Goal: Task Accomplishment & Management: Manage account settings

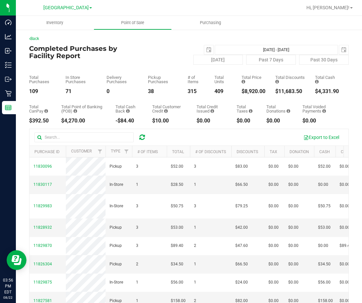
click at [183, 49] on div "2025-08-22 Aug 22, 2025 - Aug 22, 2025 2025-08-22" at bounding box center [242, 50] width 223 height 10
drag, startPoint x: 214, startPoint y: 9, endPoint x: 344, endPoint y: 33, distance: 131.3
click at [215, 9] on div at bounding box center [209, 7] width 183 height 13
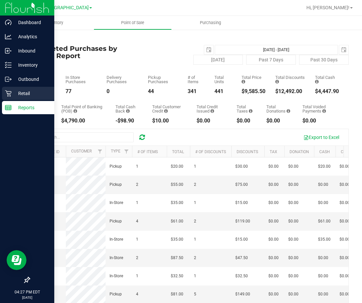
click at [11, 98] on div "Retail" at bounding box center [28, 93] width 52 height 13
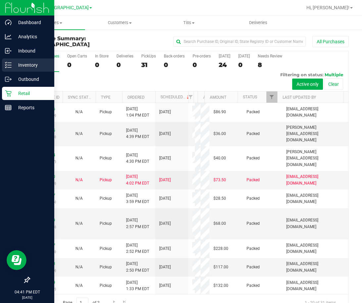
click at [30, 62] on p "Inventory" at bounding box center [32, 65] width 40 height 8
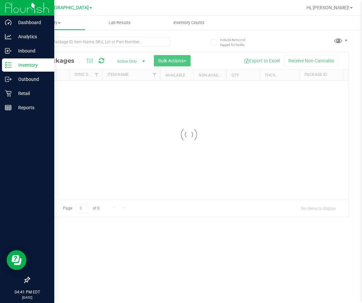
click at [85, 47] on div at bounding box center [99, 44] width 140 height 15
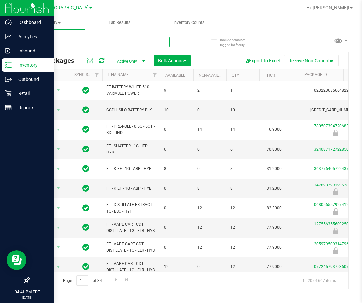
click at [87, 41] on input "text" at bounding box center [99, 42] width 140 height 10
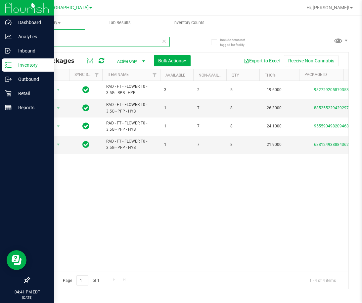
type input "RA"
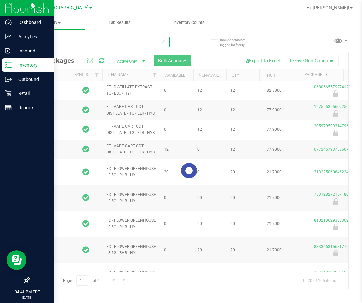
type input "[DATE]"
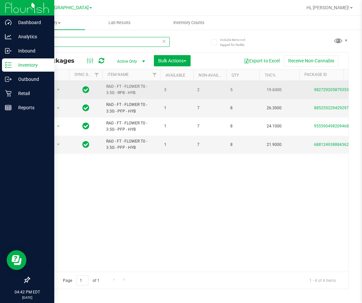
type input "RAD"
drag, startPoint x: 165, startPoint y: 90, endPoint x: 169, endPoint y: 90, distance: 4.6
click at [169, 90] on span "3" at bounding box center [176, 90] width 25 height 6
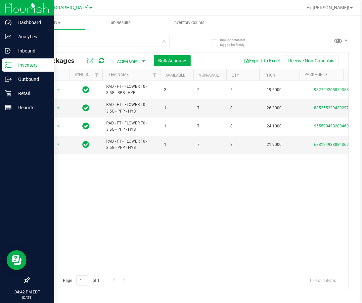
click at [179, 191] on div "Action Action Adjust qty Create package Edit attributes Global inventory Locate…" at bounding box center [188, 176] width 319 height 191
click at [228, 205] on div "Action Action Adjust qty Create package Edit attributes Global inventory Locate…" at bounding box center [188, 176] width 319 height 191
click at [279, 214] on div "Action Action Adjust qty Create package Edit attributes Global inventory Locate…" at bounding box center [188, 176] width 319 height 191
click at [75, 42] on input "RAD" at bounding box center [99, 42] width 140 height 10
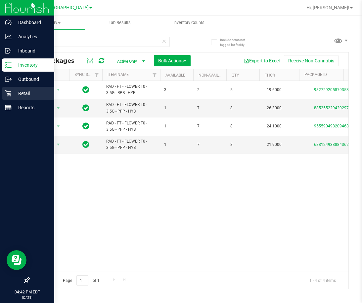
click at [14, 95] on p "Retail" at bounding box center [32, 94] width 40 height 8
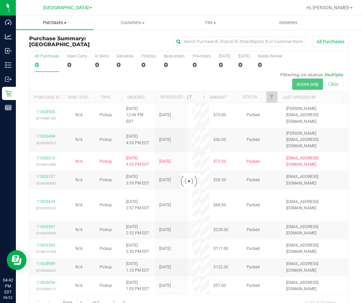
click at [63, 23] on span "Purchases" at bounding box center [55, 23] width 78 height 6
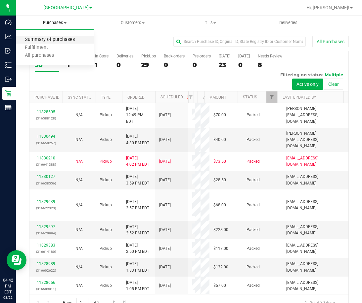
click at [51, 41] on span "Summary of purchases" at bounding box center [50, 40] width 68 height 6
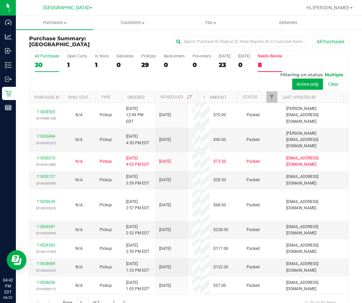
click at [263, 63] on div "8" at bounding box center [269, 65] width 24 height 8
click at [0, 0] on input "Needs Review 8" at bounding box center [0, 0] width 0 height 0
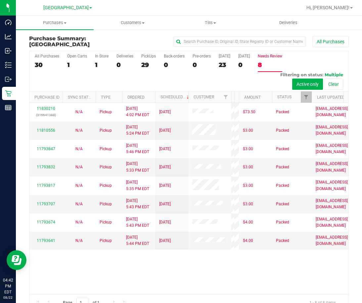
drag, startPoint x: 193, startPoint y: 97, endPoint x: 234, endPoint y: 99, distance: 40.7
click at [234, 99] on div "Purchase ID Sync Status Type Ordered Scheduled Customer State Registry ID Addre…" at bounding box center [186, 97] width 314 height 11
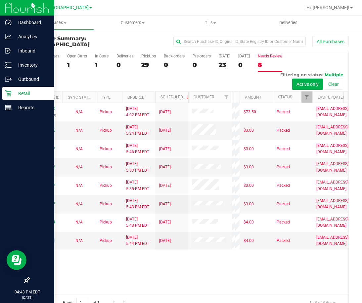
click at [9, 91] on icon at bounding box center [8, 93] width 7 height 7
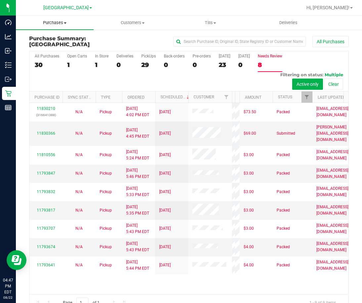
click at [59, 22] on span "Purchases" at bounding box center [55, 23] width 78 height 6
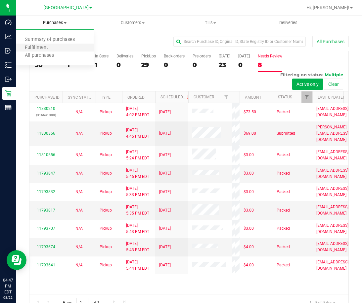
click at [45, 44] on li "Fulfillment" at bounding box center [55, 48] width 78 height 8
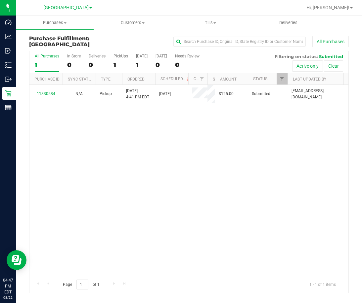
drag, startPoint x: 197, startPoint y: 80, endPoint x: 208, endPoint y: 80, distance: 11.2
click at [208, 80] on div "Purchase ID Sync Status Type Ordered Scheduled Customer State Registry ID Addre…" at bounding box center [186, 78] width 314 height 11
click at [219, 164] on div "11830584 N/A Pickup [DATE] 4:41 PM EDT 8/22/2025 $125.00 Submitted [EMAIL_ADDRE…" at bounding box center [188, 180] width 319 height 191
click at [64, 22] on span at bounding box center [65, 22] width 3 height 1
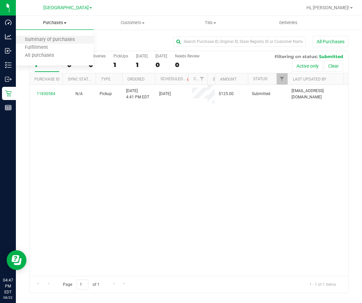
click at [62, 36] on li "Summary of purchases" at bounding box center [55, 40] width 78 height 8
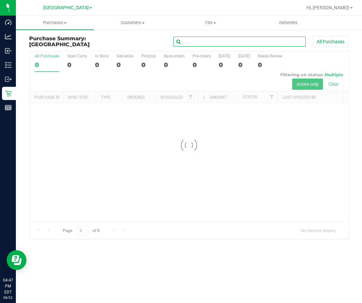
click at [232, 42] on input "text" at bounding box center [239, 42] width 132 height 10
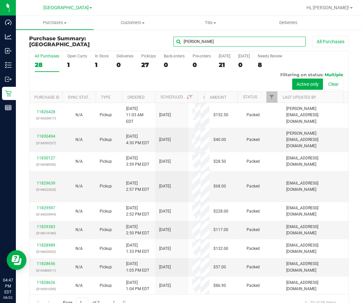
type input "[PERSON_NAME]"
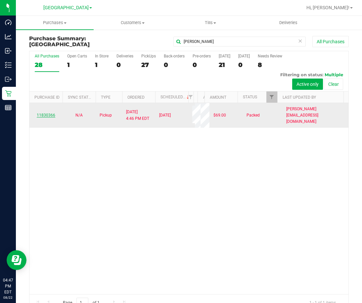
click at [48, 118] on link "11830366" at bounding box center [46, 115] width 19 height 5
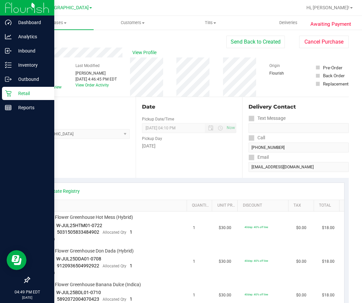
click at [10, 93] on icon at bounding box center [8, 93] width 7 height 7
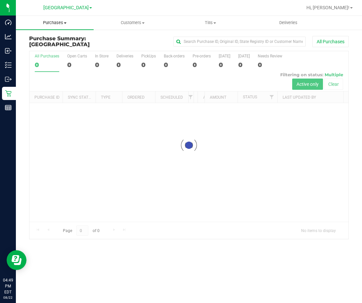
click at [55, 21] on span "Purchases" at bounding box center [55, 23] width 78 height 6
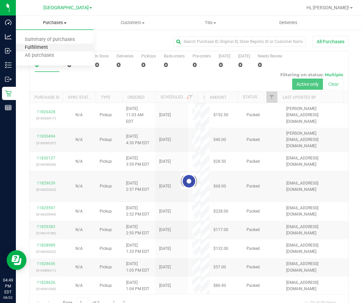
click at [37, 49] on span "Fulfillment" at bounding box center [36, 48] width 41 height 6
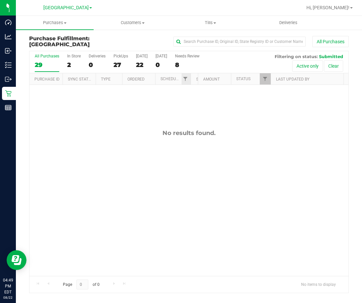
drag, startPoint x: 188, startPoint y: 79, endPoint x: 182, endPoint y: 83, distance: 7.0
click at [182, 83] on div "Purchase ID Sync Status Type Ordered Scheduled Customer State Registry ID Addre…" at bounding box center [186, 78] width 314 height 11
drag, startPoint x: 191, startPoint y: 78, endPoint x: 214, endPoint y: 78, distance: 23.5
click at [214, 78] on div "Purchase ID Sync Status Type Ordered Scheduled Customer State Registry ID Addre…" at bounding box center [186, 78] width 314 height 11
drag, startPoint x: 219, startPoint y: 79, endPoint x: 235, endPoint y: 81, distance: 16.4
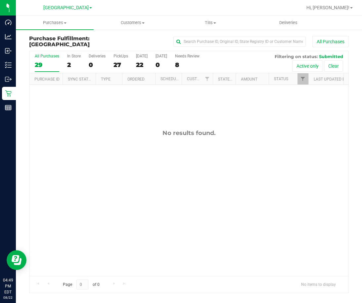
click at [235, 81] on div "Purchase ID Sync Status Type Ordered Scheduled Customer State Registry ID Addre…" at bounding box center [186, 78] width 314 height 11
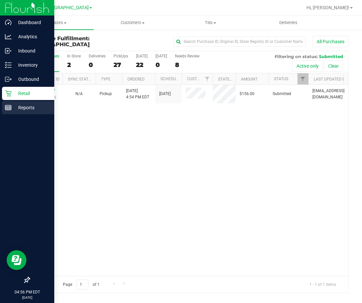
click at [16, 104] on p "Reports" at bounding box center [32, 108] width 40 height 8
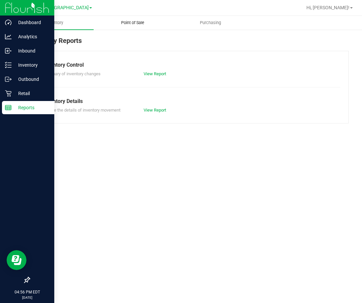
click at [123, 26] on uib-tab-heading "Point of Sale" at bounding box center [132, 22] width 77 height 13
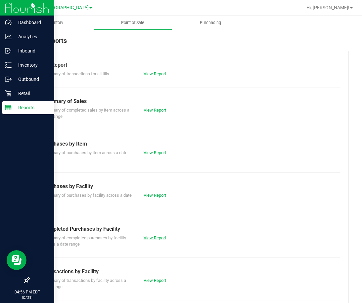
click at [153, 238] on link "View Report" at bounding box center [154, 238] width 22 height 5
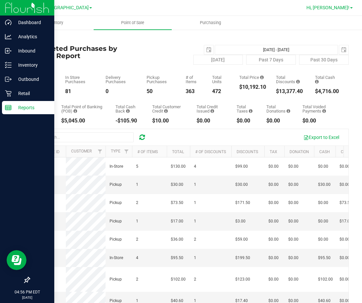
drag, startPoint x: 336, startPoint y: 6, endPoint x: 343, endPoint y: 8, distance: 6.9
click at [337, 6] on span "Hi, [PERSON_NAME]!" at bounding box center [327, 7] width 43 height 5
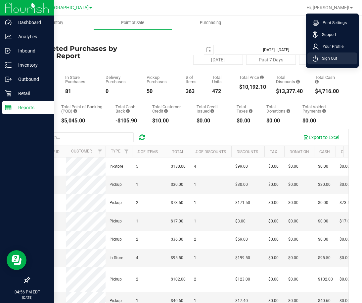
click at [335, 57] on span "Sign Out" at bounding box center [327, 58] width 19 height 7
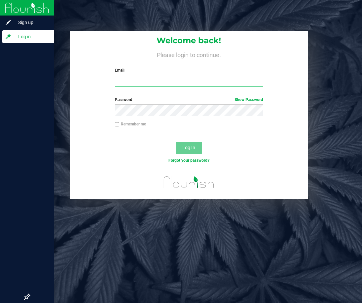
click at [174, 85] on input "Email" at bounding box center [189, 81] width 148 height 12
type input "[EMAIL_ADDRESS][DOMAIN_NAME]"
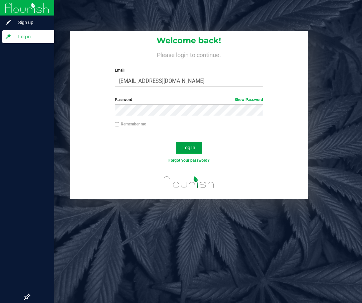
click at [191, 145] on button "Log In" at bounding box center [188, 148] width 26 height 12
